Goal: Information Seeking & Learning: Learn about a topic

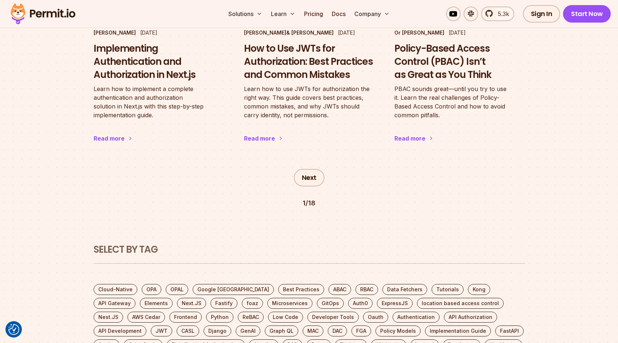
scroll to position [1309, 0]
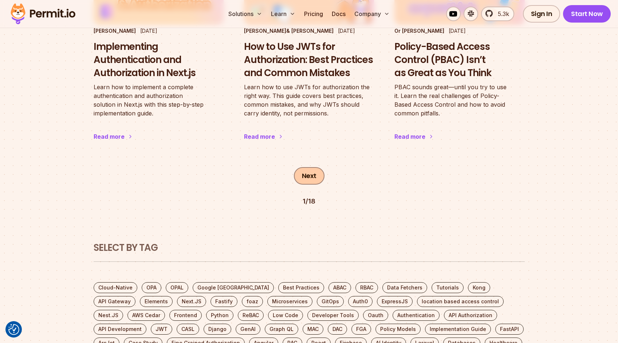
click at [315, 167] on link "Next" at bounding box center [309, 175] width 31 height 17
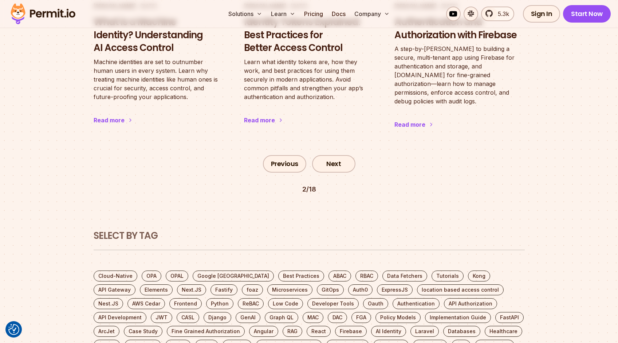
scroll to position [1328, 0]
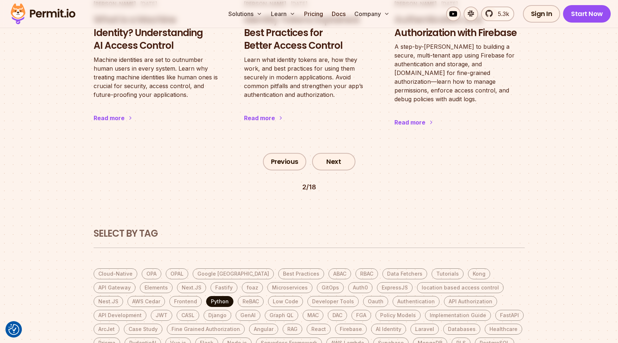
click at [206, 296] on link "Python" at bounding box center [219, 301] width 27 height 11
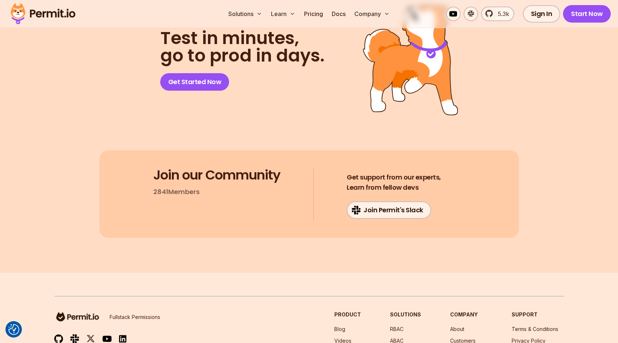
scroll to position [4958, 0]
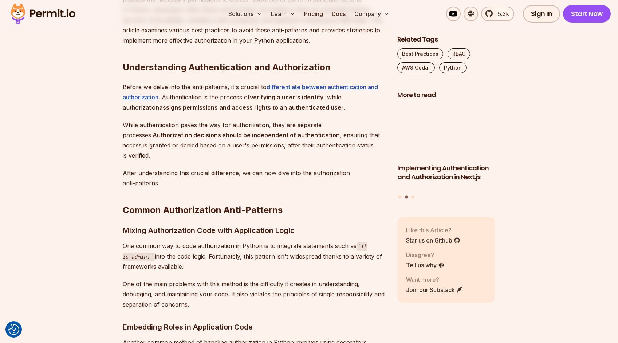
scroll to position [316, 0]
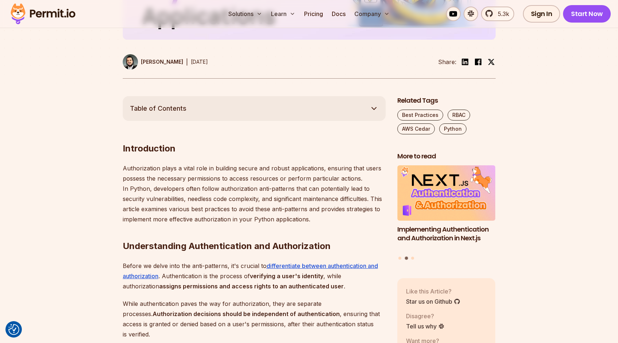
click at [341, 109] on button "Table of Contents" at bounding box center [254, 108] width 263 height 25
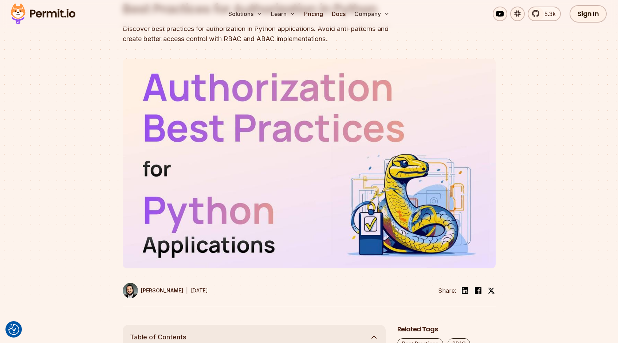
scroll to position [0, 0]
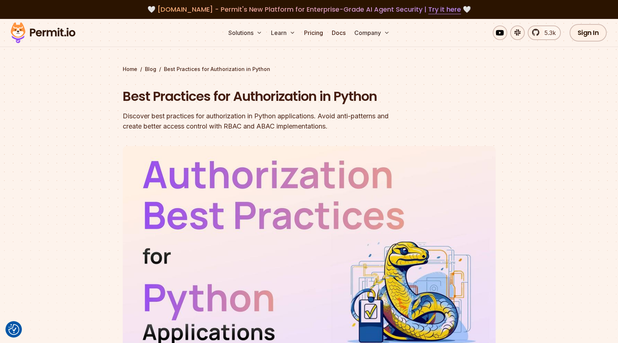
drag, startPoint x: 233, startPoint y: 193, endPoint x: 124, endPoint y: 99, distance: 143.9
copy article "Best Practices for Authorization in Python Discover best practices for authoriz…"
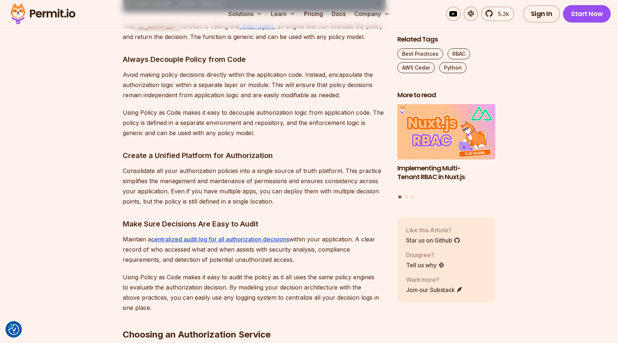
scroll to position [2100, 0]
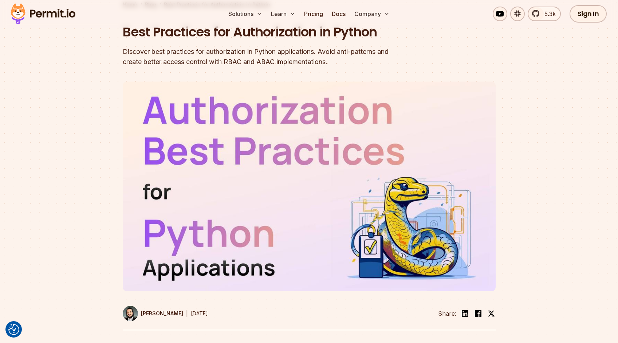
scroll to position [73, 0]
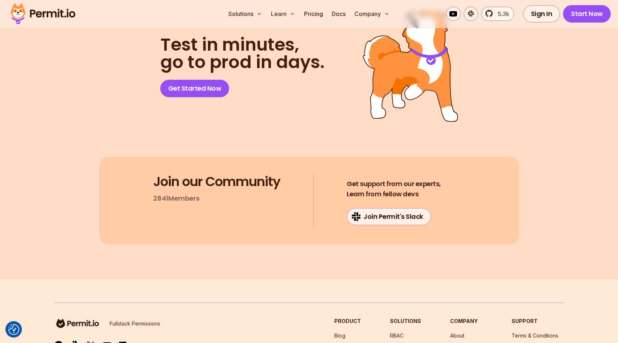
scroll to position [4958, 0]
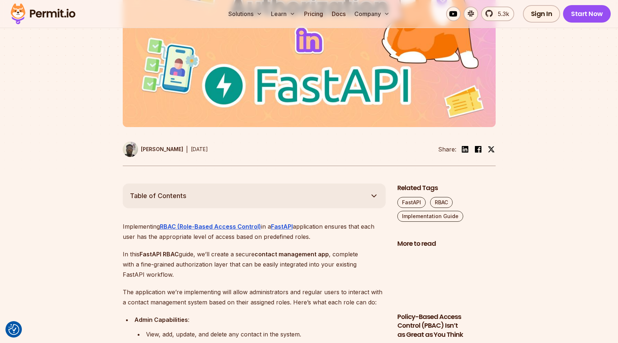
scroll to position [197, 0]
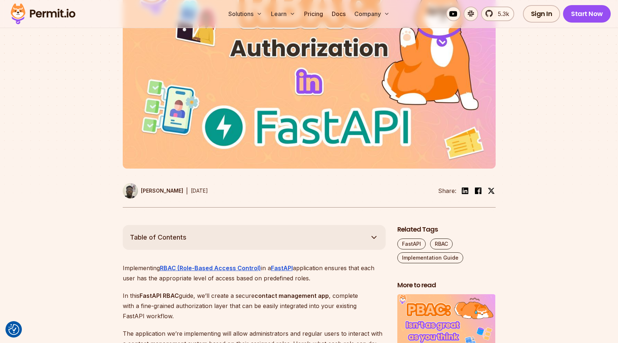
click at [368, 243] on button "Table of Contents" at bounding box center [254, 237] width 263 height 25
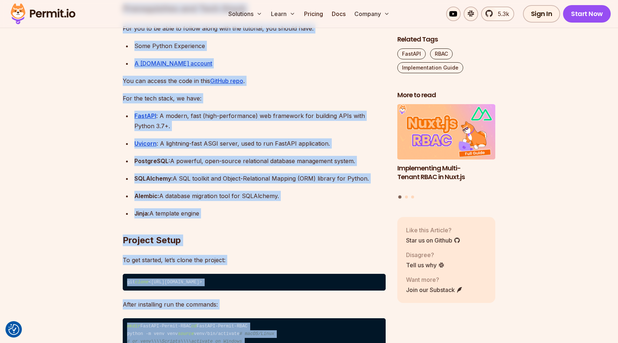
scroll to position [0, 0]
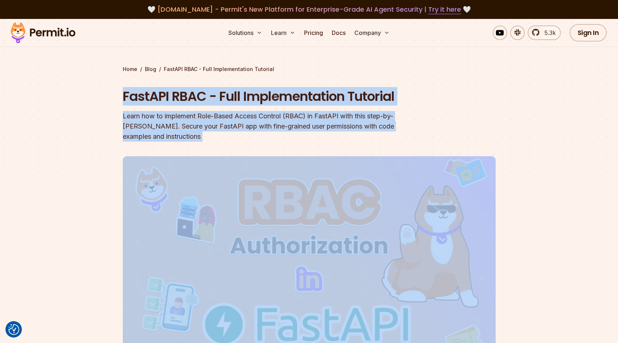
drag, startPoint x: 232, startPoint y: 173, endPoint x: 112, endPoint y: 99, distance: 140.5
copy article "FastAPI RBAC - Full Implementation Tutorial Learn how to implement Role-Based A…"
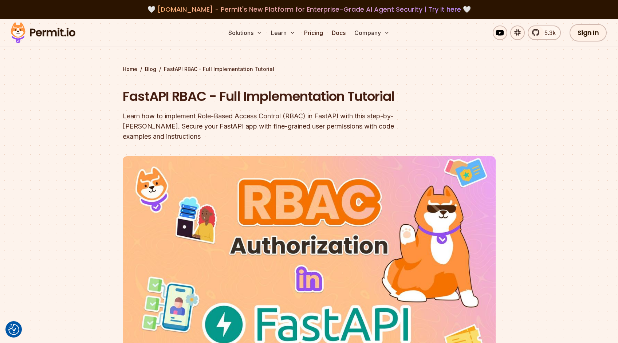
click at [39, 127] on section "Home / Blog / FastAPI RBAC - Full Implementation Tutorial FastAPI RBAC - Full I…" at bounding box center [309, 221] width 618 height 404
